Goal: Transaction & Acquisition: Purchase product/service

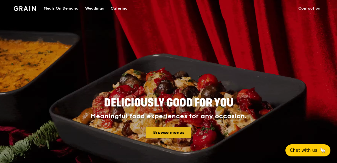
click at [159, 132] on link "Browse menus" at bounding box center [168, 133] width 45 height 12
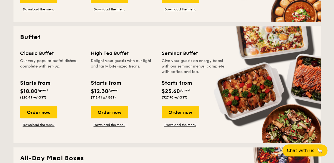
scroll to position [223, 0]
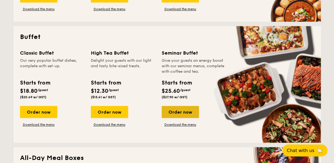
click at [185, 112] on div "Order now" at bounding box center [180, 112] width 37 height 12
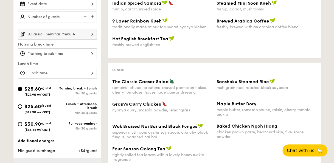
scroll to position [145, 0]
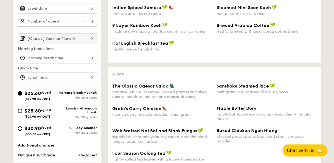
click at [250, 133] on span "Baked Chicken Ngoh Hiang" at bounding box center [247, 130] width 61 height 5
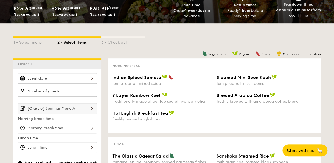
scroll to position [75, 0]
